Goal: Transaction & Acquisition: Purchase product/service

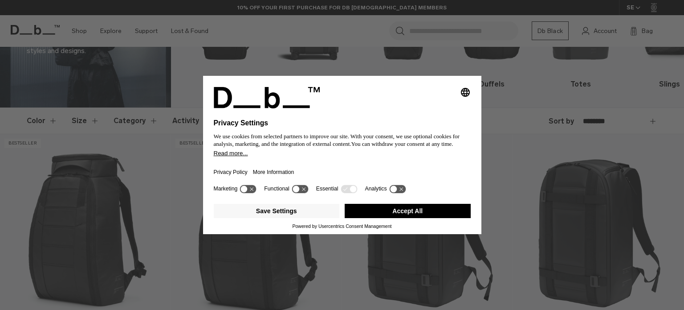
click at [376, 209] on button "Accept All" at bounding box center [408, 211] width 126 height 14
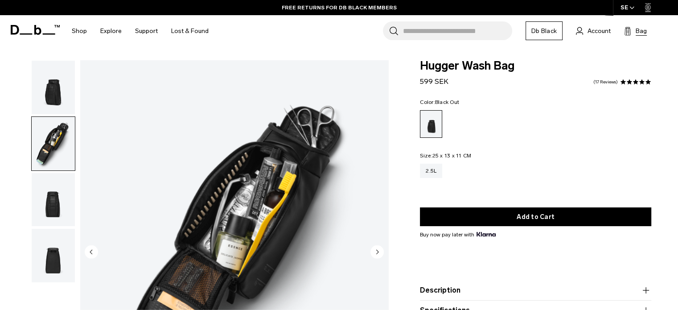
click at [636, 30] on span "Bag" at bounding box center [640, 30] width 11 height 9
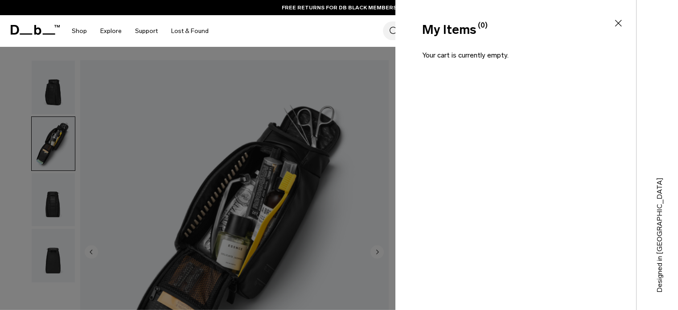
click at [618, 22] on icon at bounding box center [618, 23] width 11 height 11
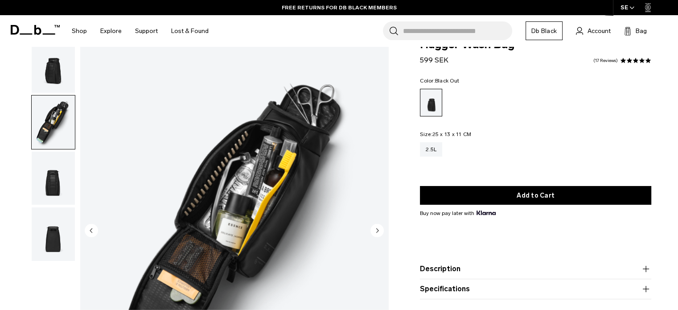
scroll to position [0, 0]
